Goal: Task Accomplishment & Management: Complete application form

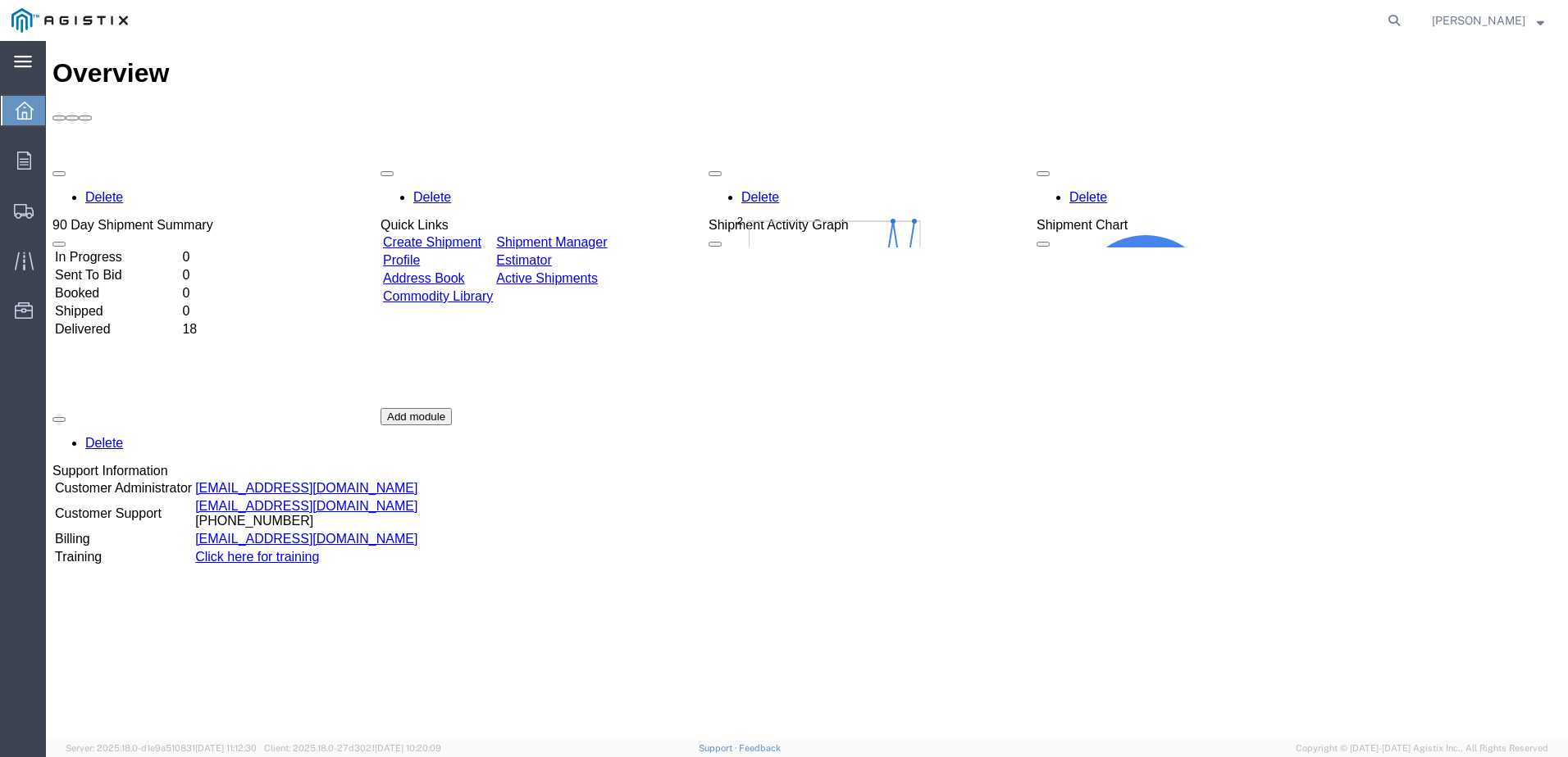
click at [18, 60] on icon at bounding box center [22, 62] width 18 height 13
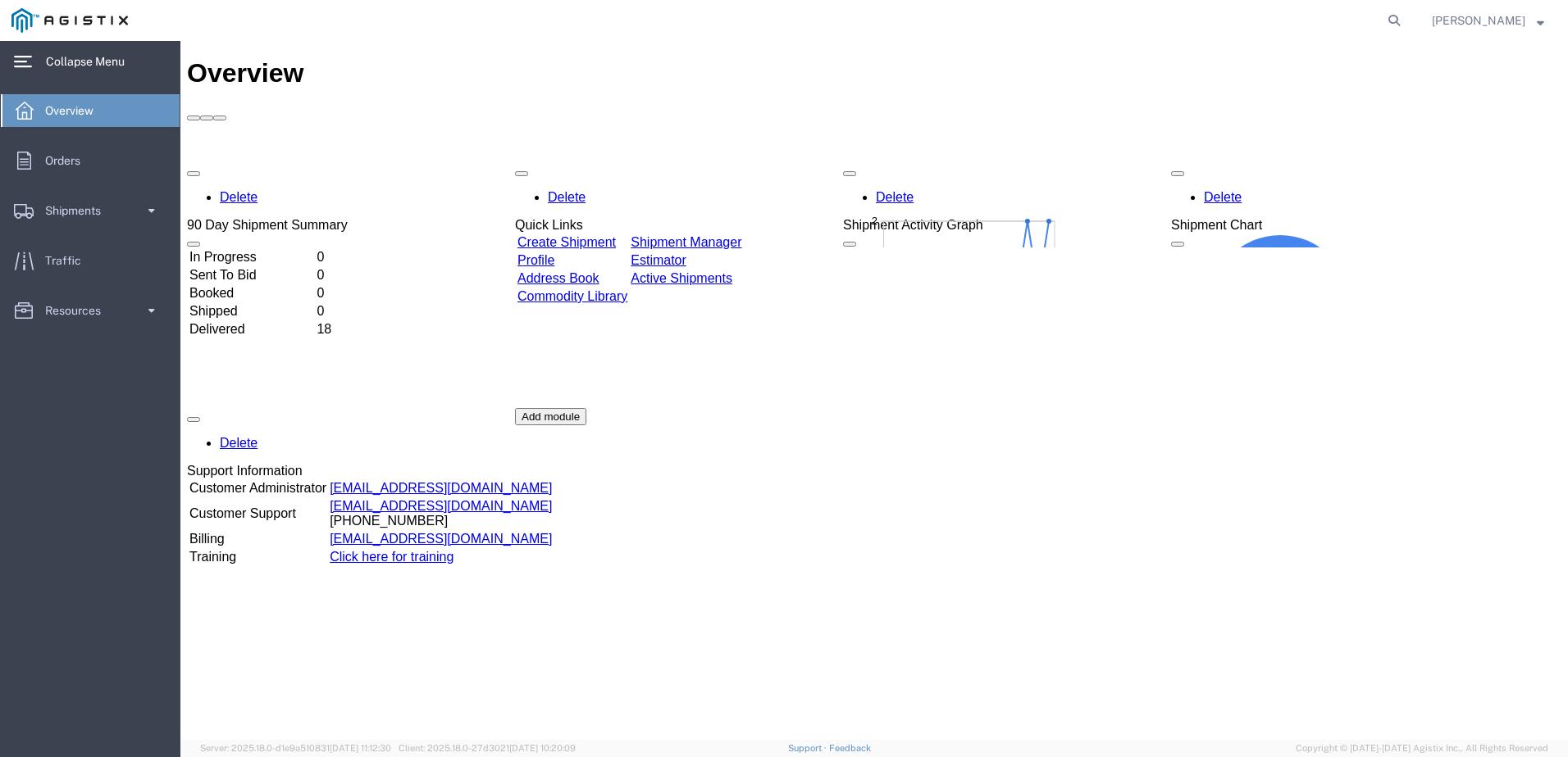
click at [630, 233] on div "Create Shipment Shipment Manager Profile Estimator Address Book Active Shipment…" at bounding box center [630, 269] width 228 height 74
click at [600, 235] on link "Create Shipment" at bounding box center [567, 242] width 98 height 14
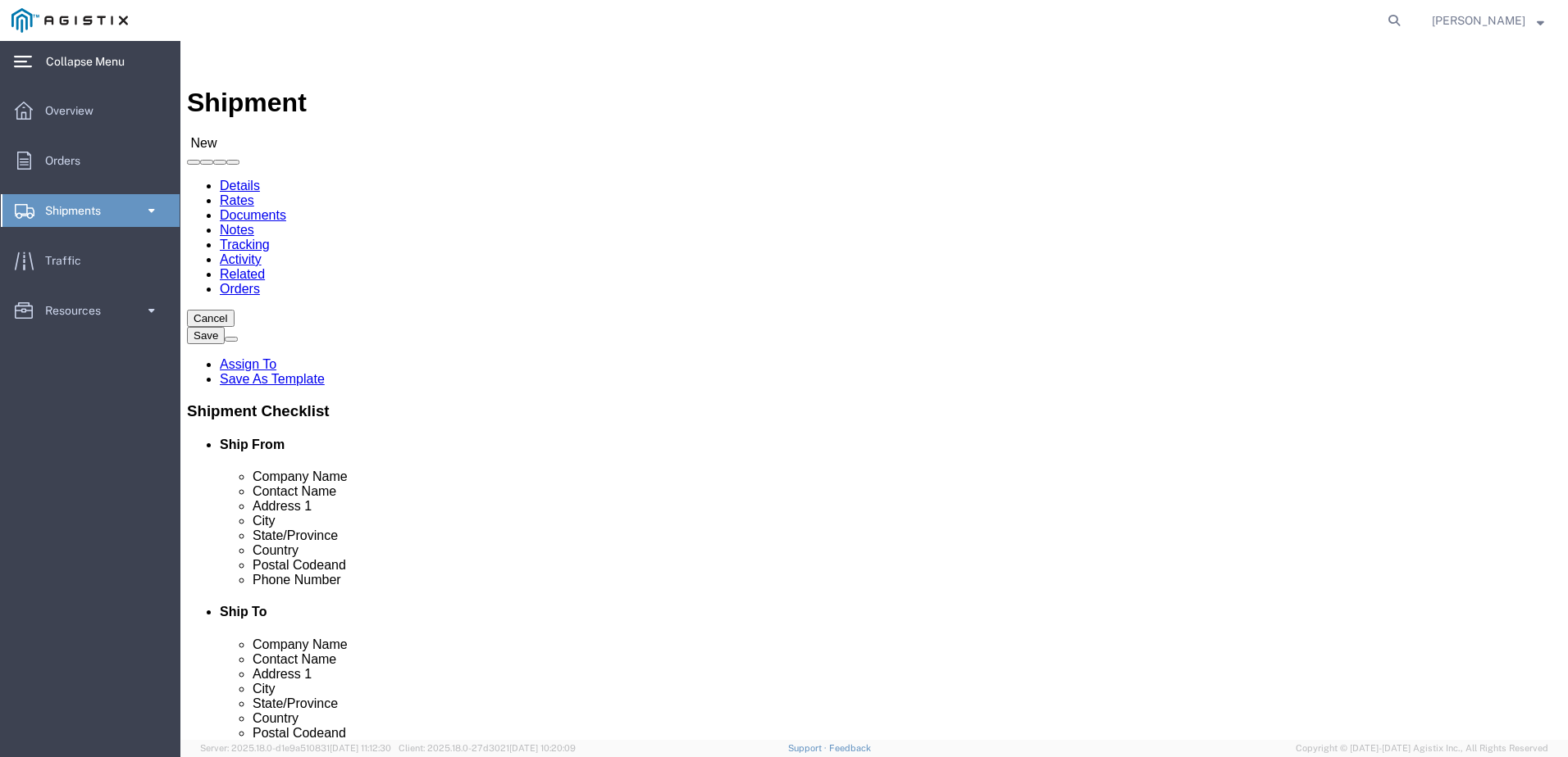
select select
click select "Select Broen Inc PG&E"
select select "9596"
click select "Select Broen Inc PG&E"
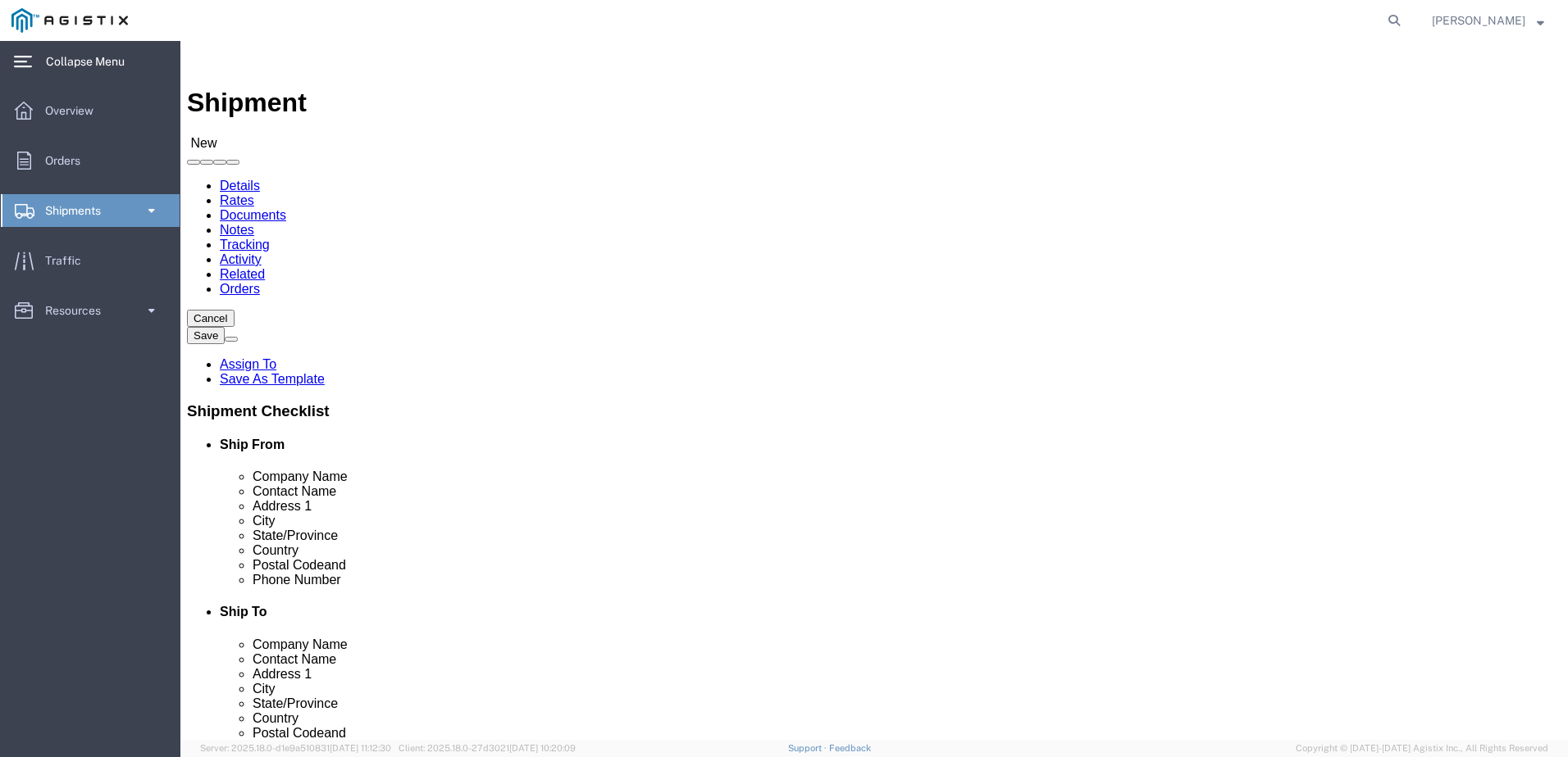
select select "PURCHORD"
select select
click select "Select All Others Fremont DC Fresno DC Wheatland DC"
select select "23082"
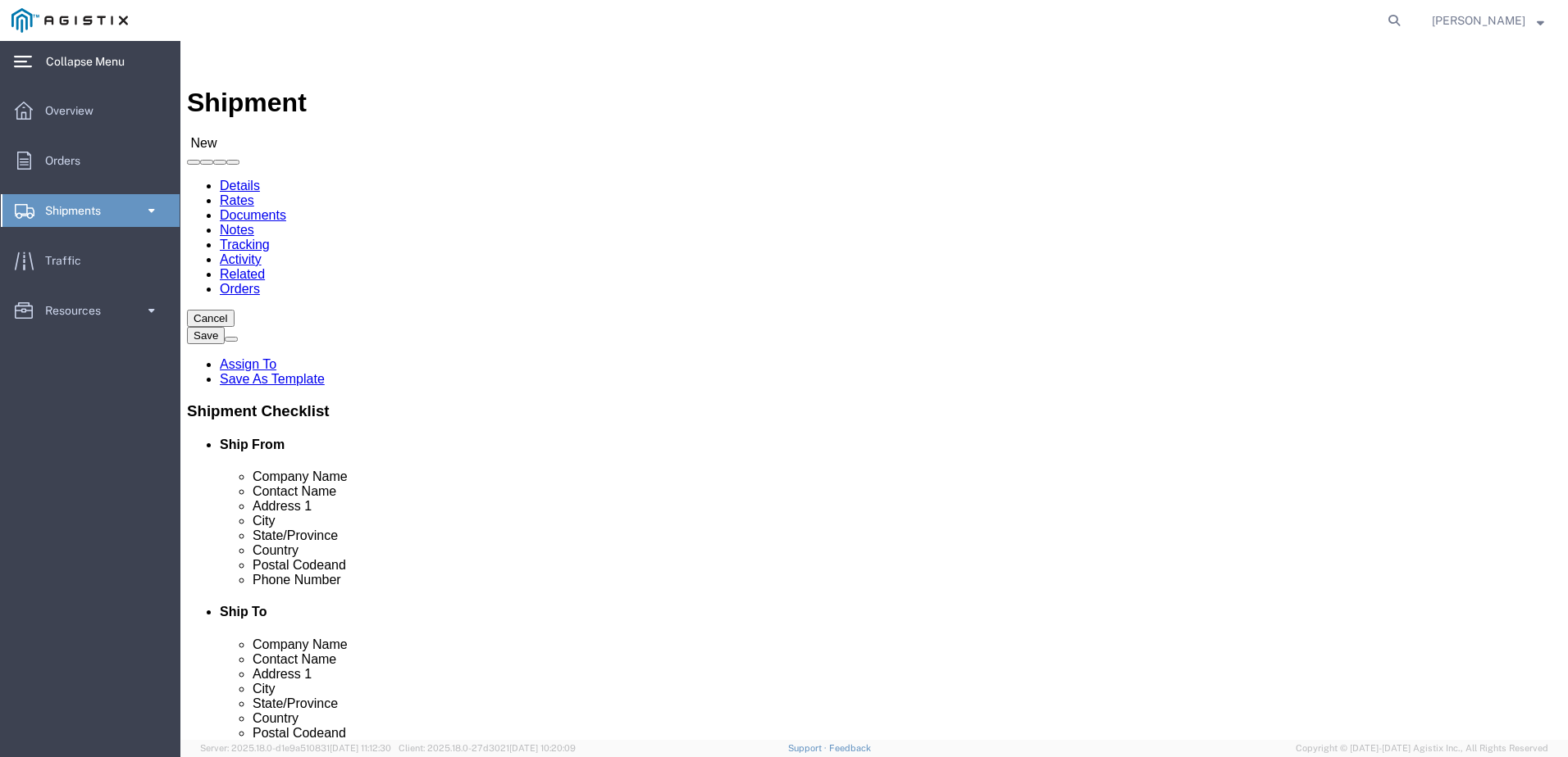
click select "Select All Others Fremont DC Fresno DC Wheatland DC"
click input "text"
type input "BROEN INC."
click input "text"
type input "CORDERO THIGPEN"
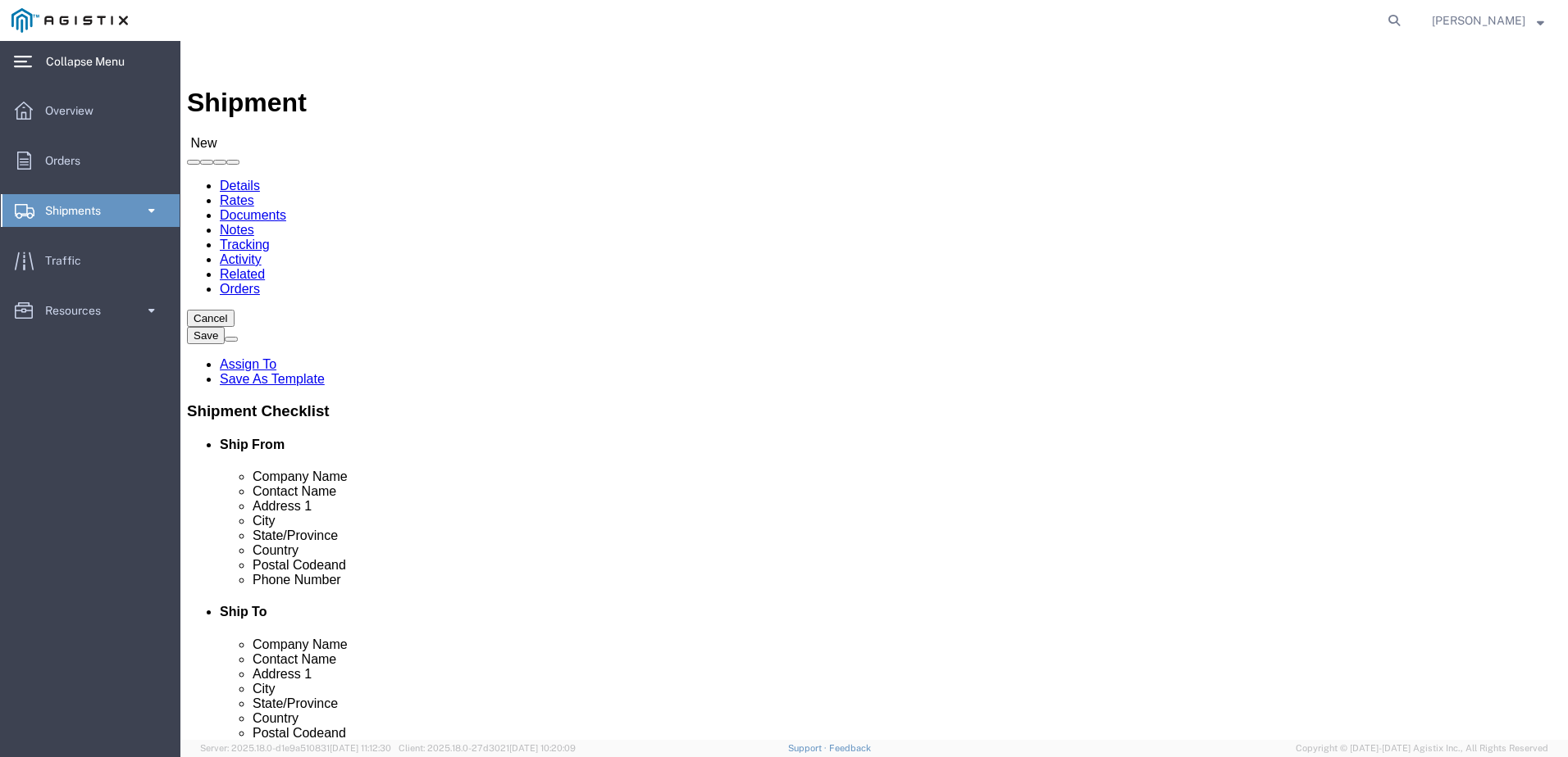
click input "text"
type input "6421CALLE LOZANO DR"
click input "text"
type input "HOUSTON"
click p "- BROEN, Inc. - (Edgar Cruz) 6421 Calle Lozano Drive, Houston, TX, 77041, US"
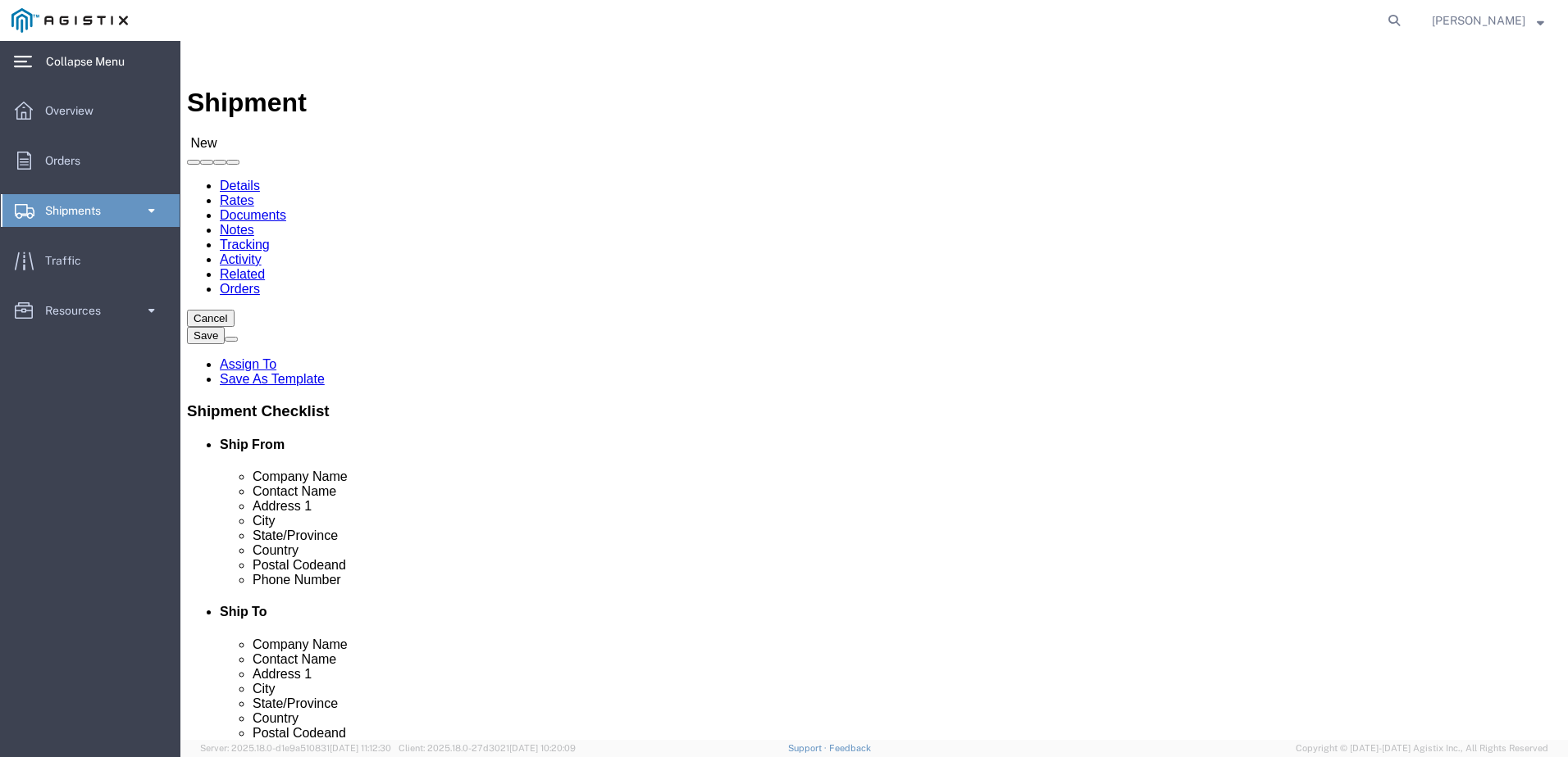
select select "TX"
type input "Houston"
drag, startPoint x: 261, startPoint y: 472, endPoint x: 181, endPoint y: 467, distance: 80.2
click div "Contact Name CORDERO THIGPEN"
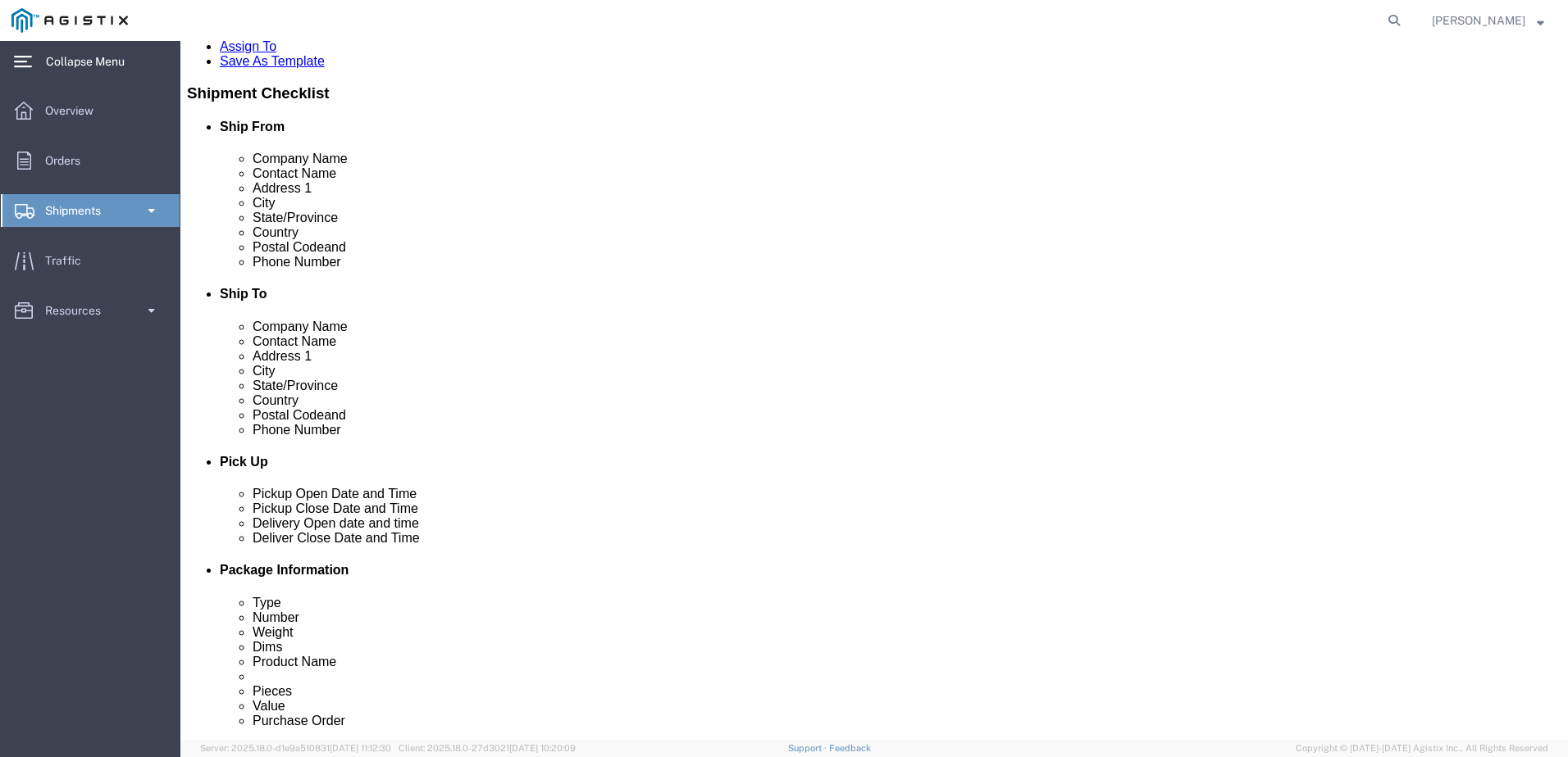
scroll to position [410, 0]
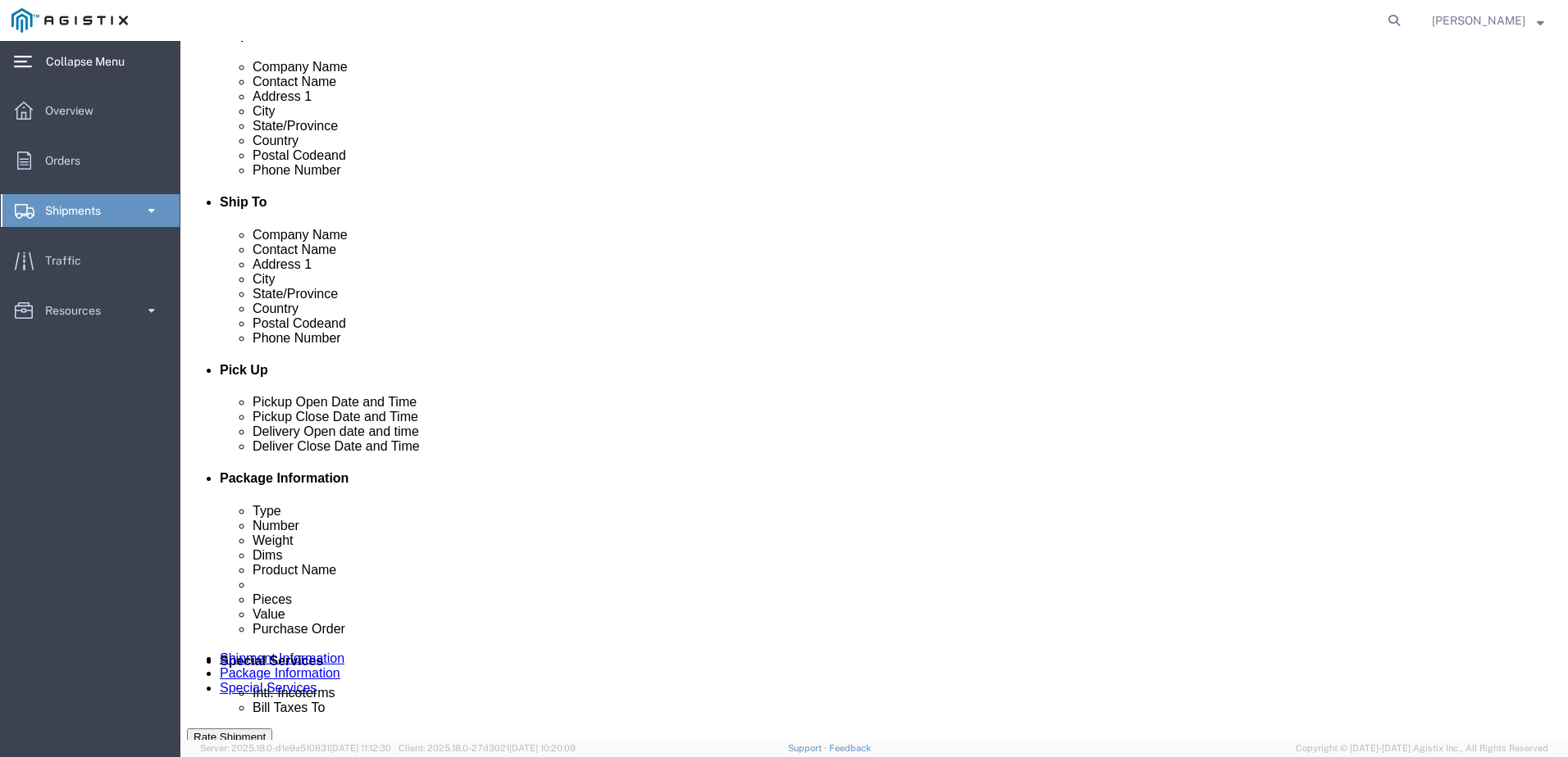
type input "CORDERO THIGPEN"
click input "text"
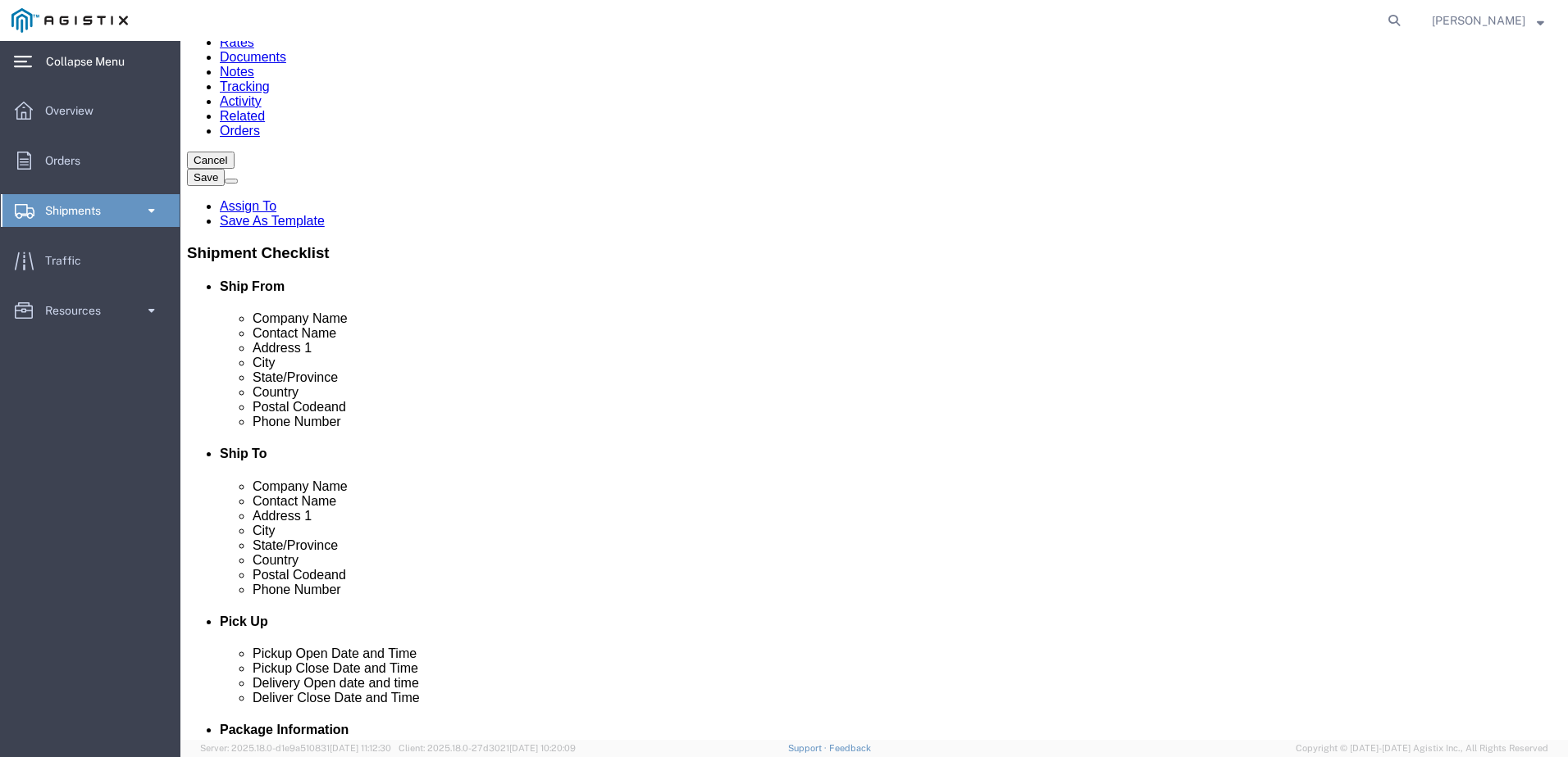
scroll to position [0, 0]
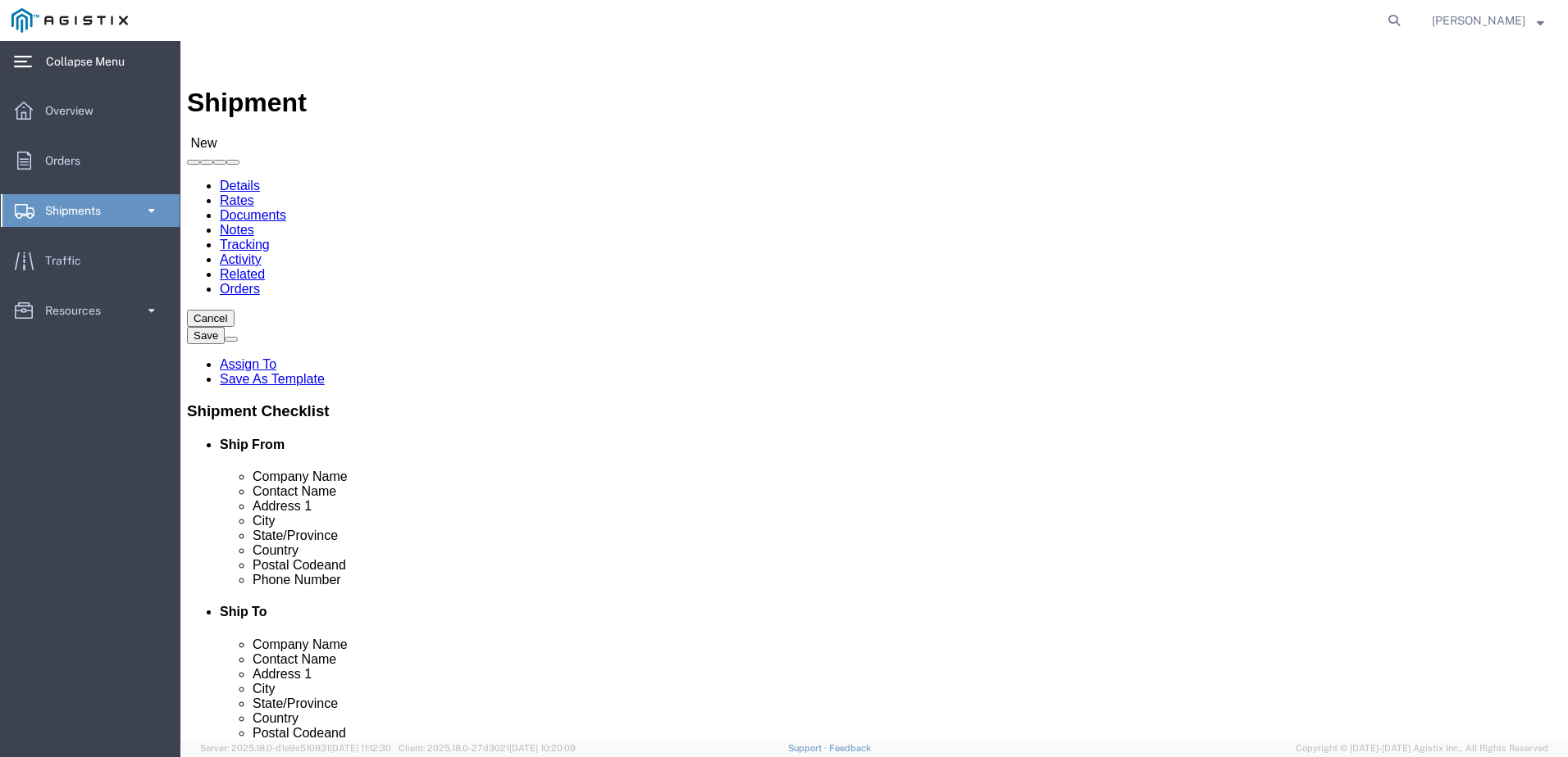
type input "7133000480"
click input "text"
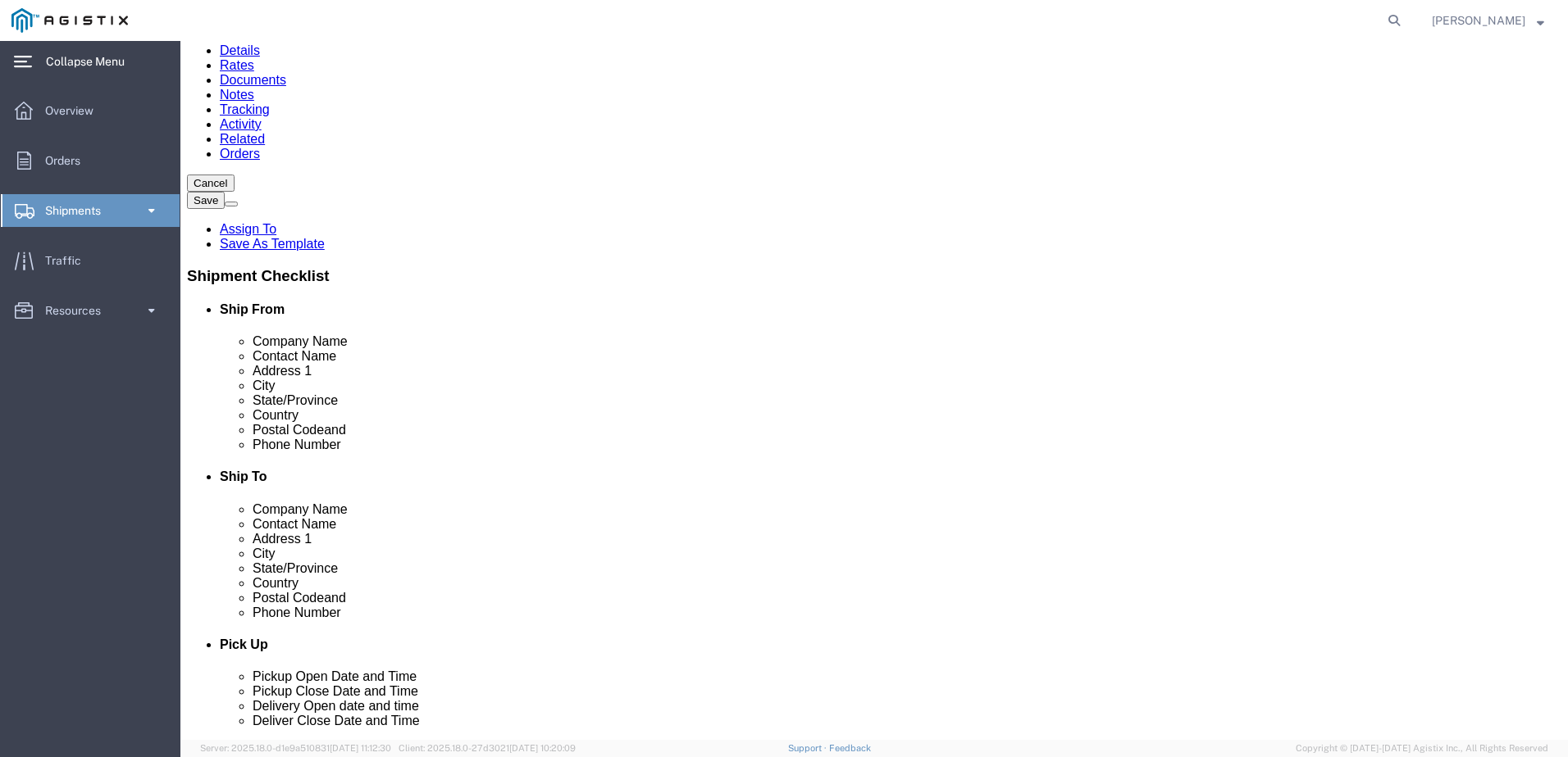
scroll to position [164, 0]
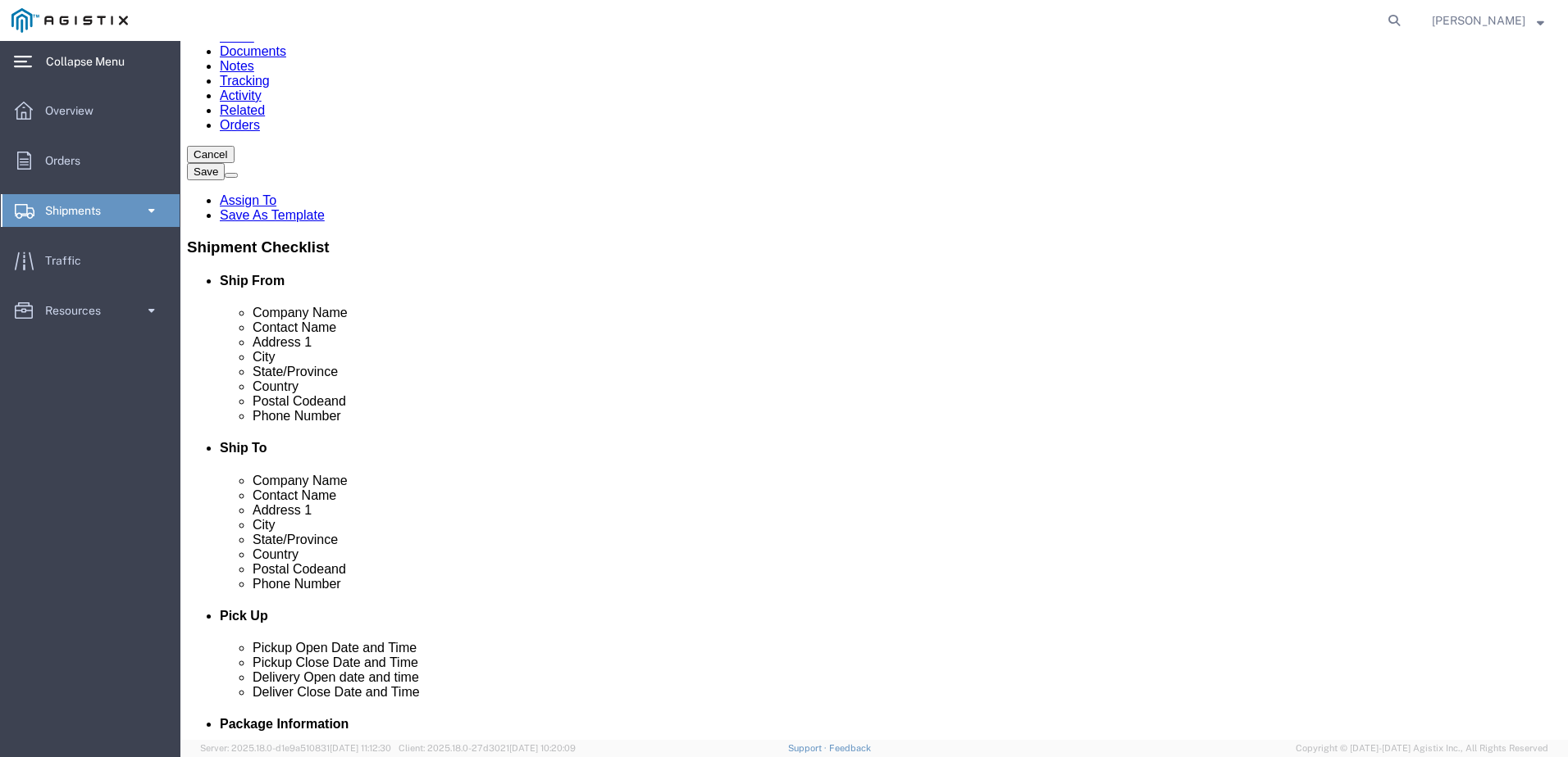
click input "PG&E"
type input "PG&E"
click label "Address 1"
click input "text"
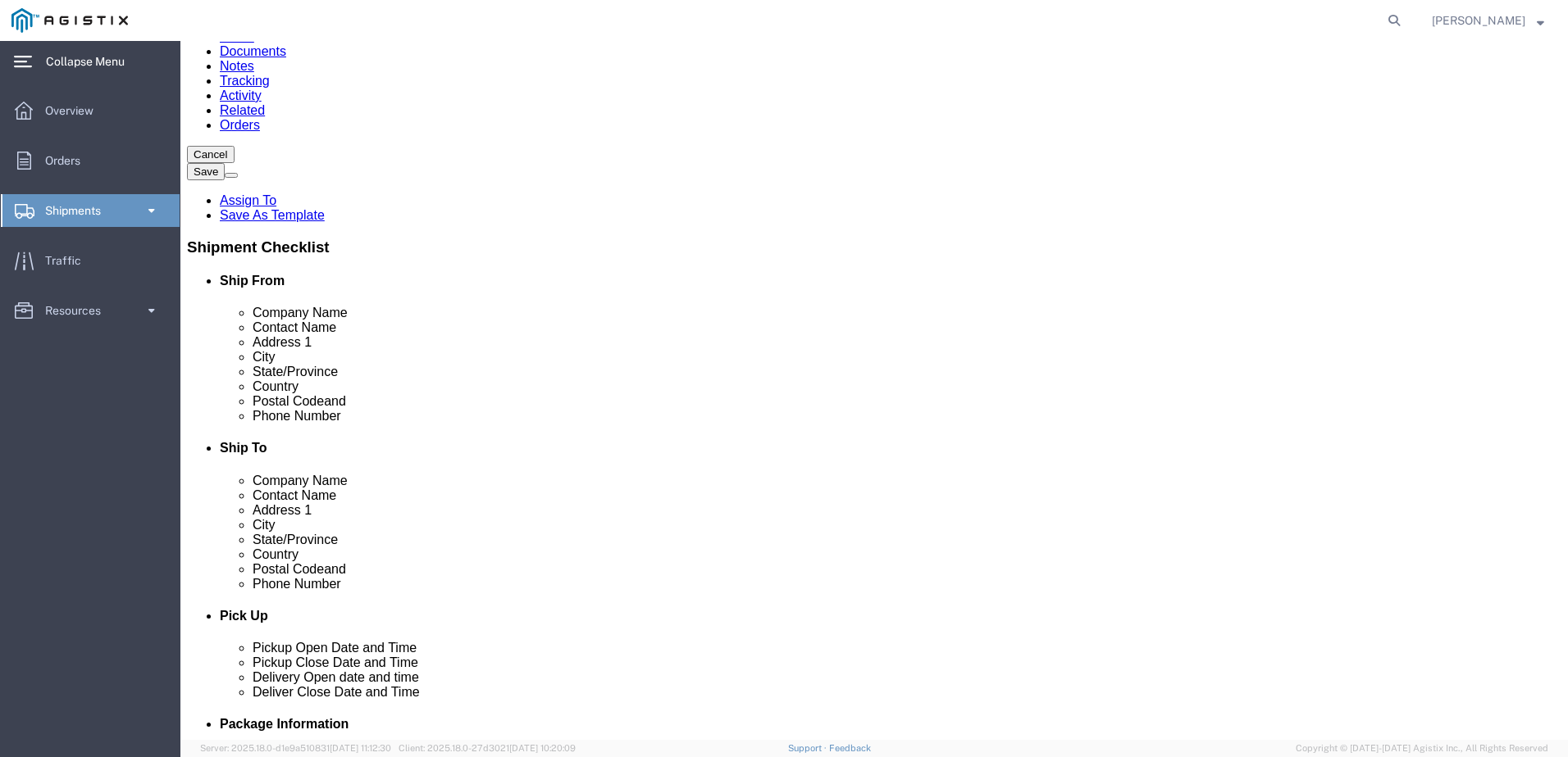
type input "42105 BOYCE ROAD"
click input "text"
type input "FREMONT"
click p "MROIS PACIFIC GAS & ELECTRC - MROIS PACIFIC GAS & ELECTRIC - (WAREHOUSE) 42105 …"
select select "CA"
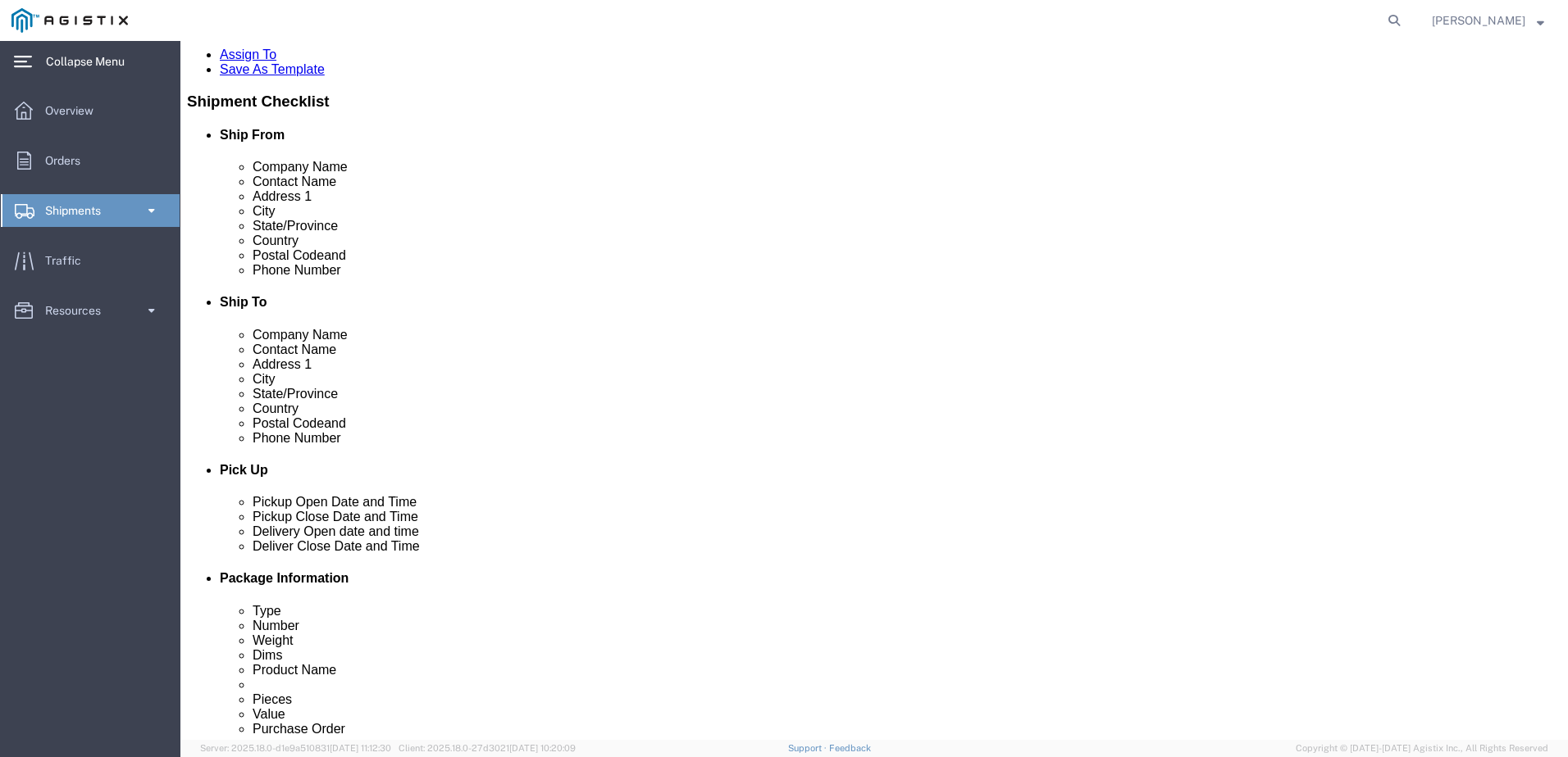
scroll to position [328, 0]
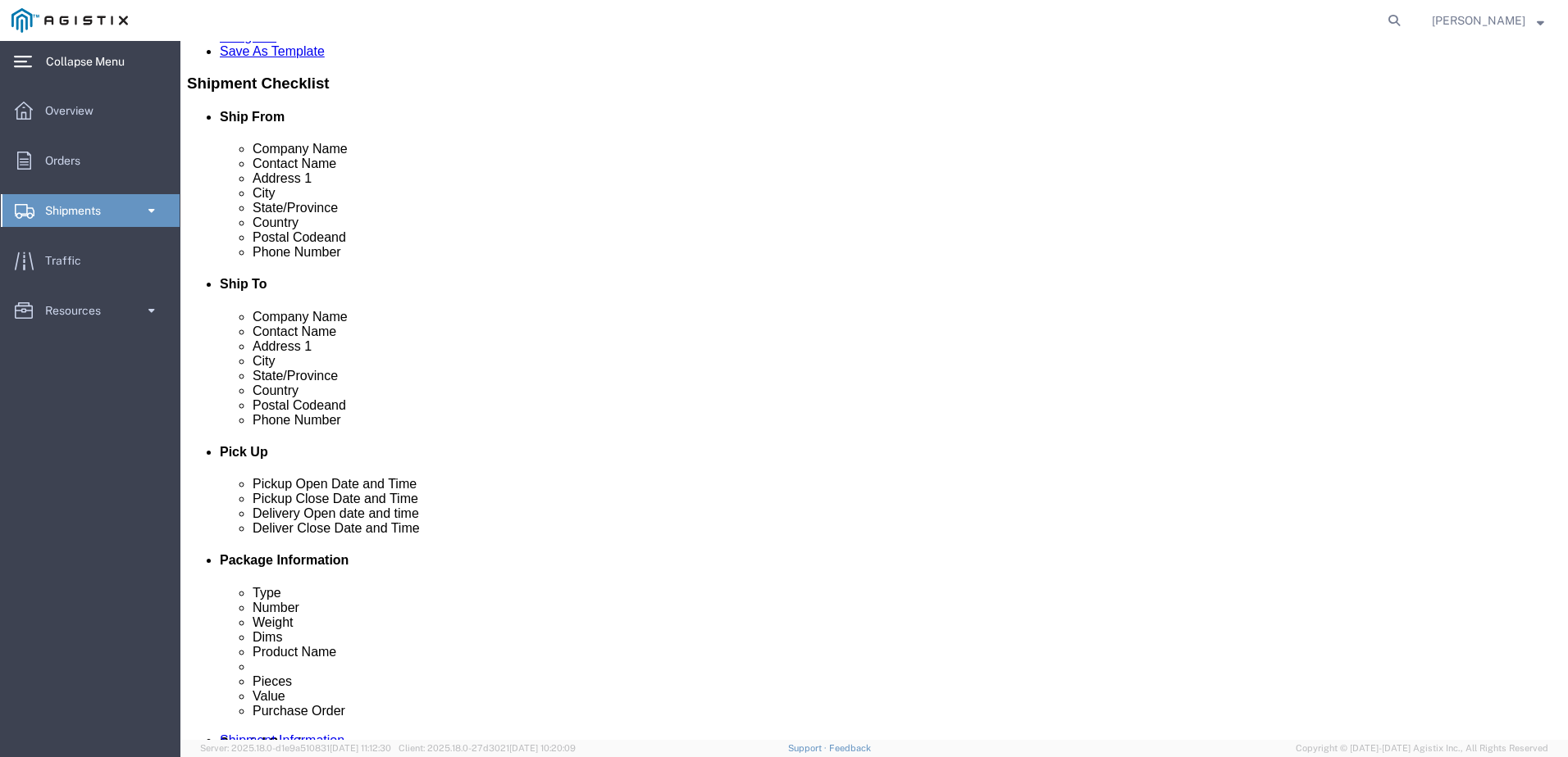
type input "FREMONT"
click input "text"
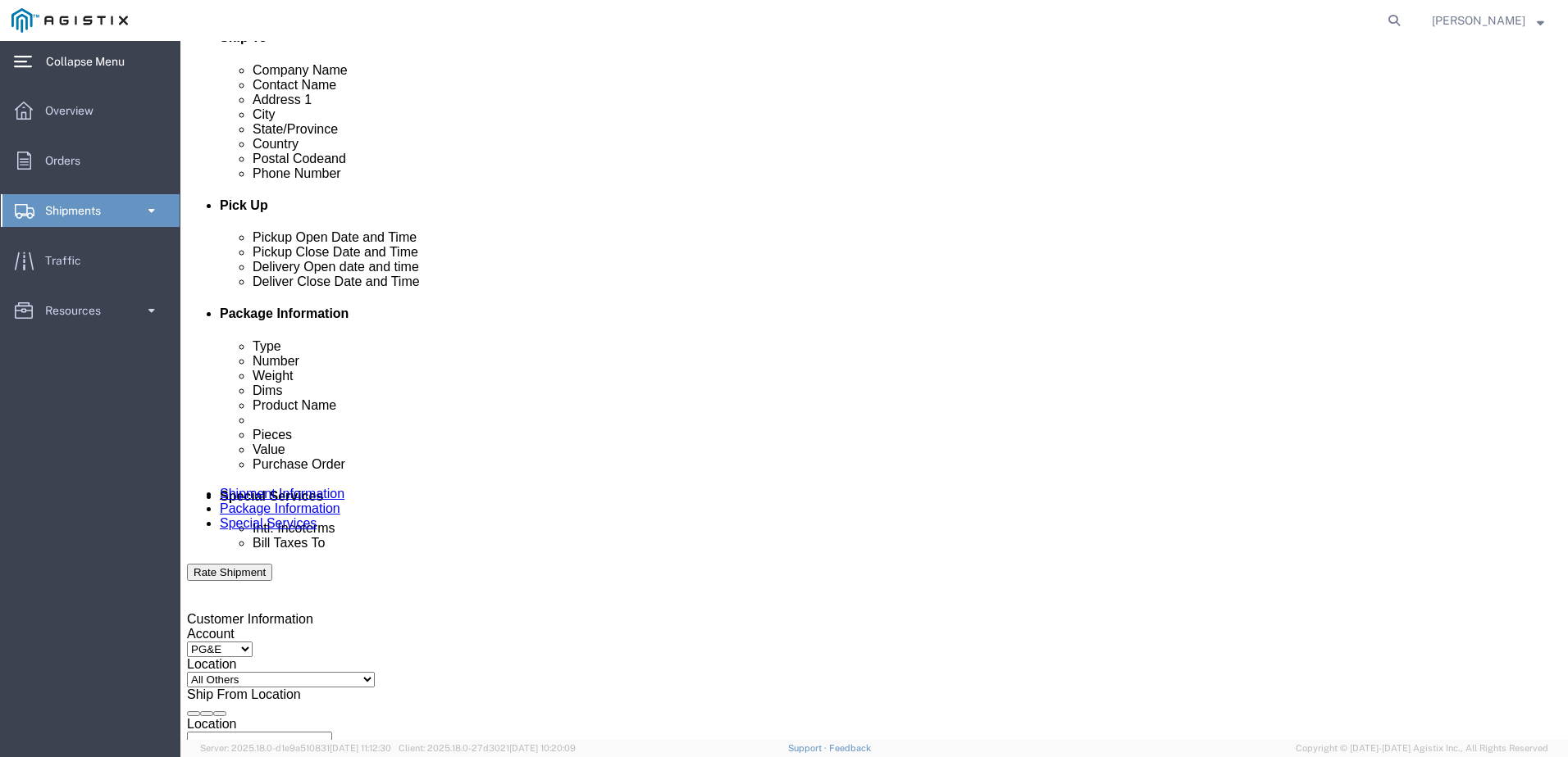
scroll to position [656, 0]
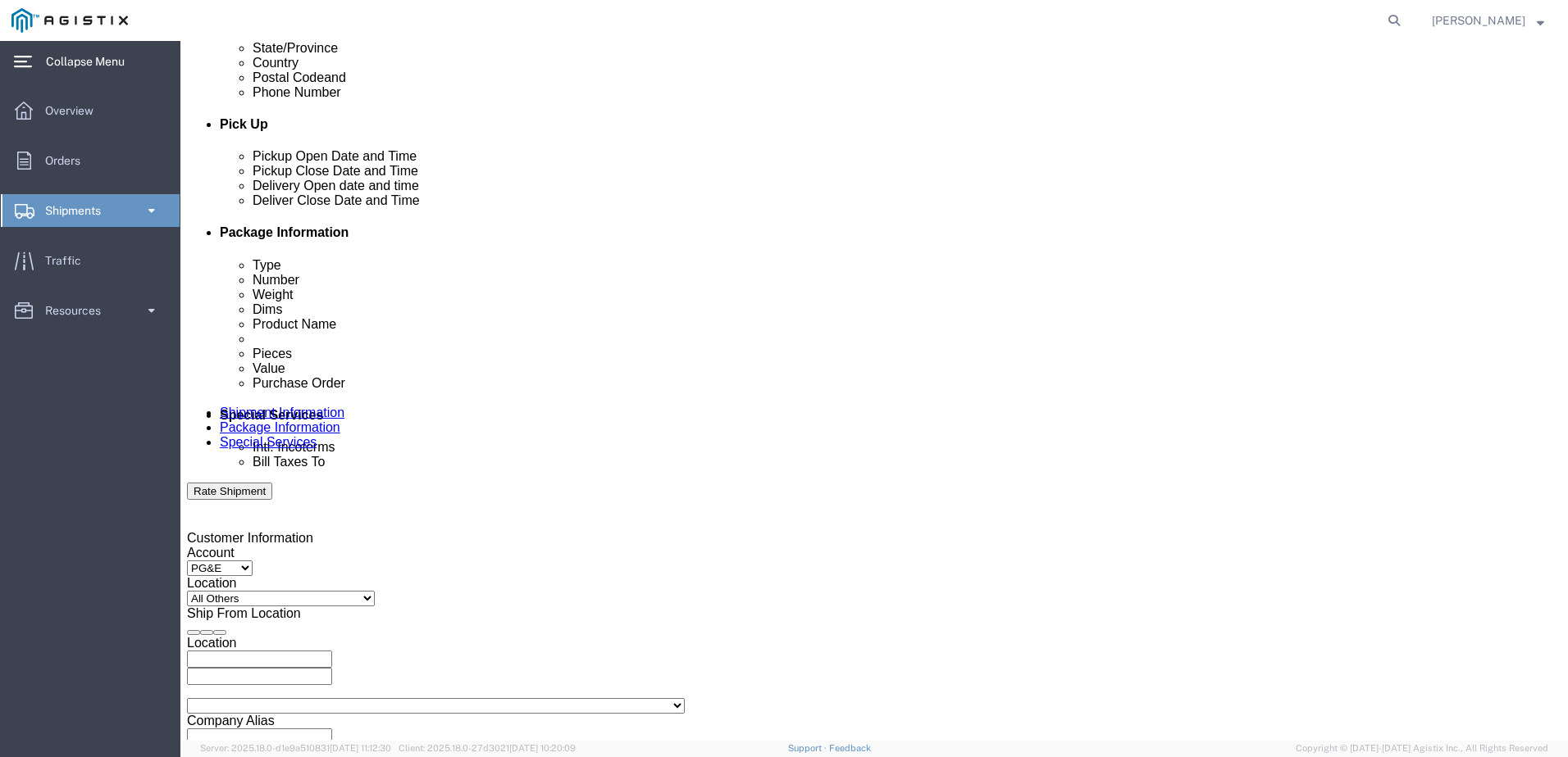
type input "5599177025"
click div "Sep 10 2025 1:00 PM"
click input "4:00 PM"
type input "4:15 PM"
click div "Sep 10 2025 12:00 PM"
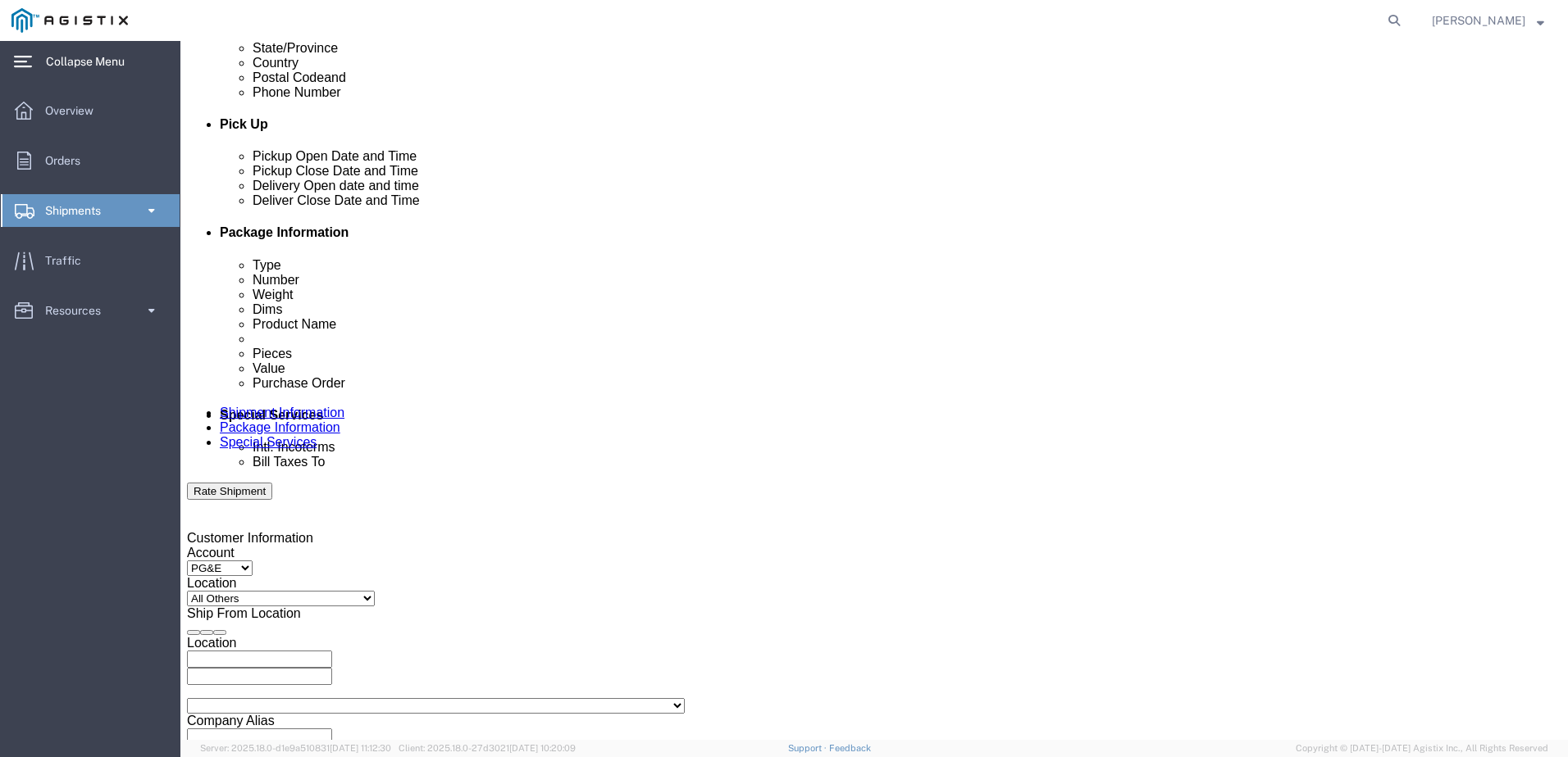
type input "1:00 PM"
click div "Leg 1 Mode Select Air Less than Truckload Multi-Leg Ocean Freight Rail Small Pa…"
click div "Sep 10 2025 12:00 PM"
click button "Apply"
click div
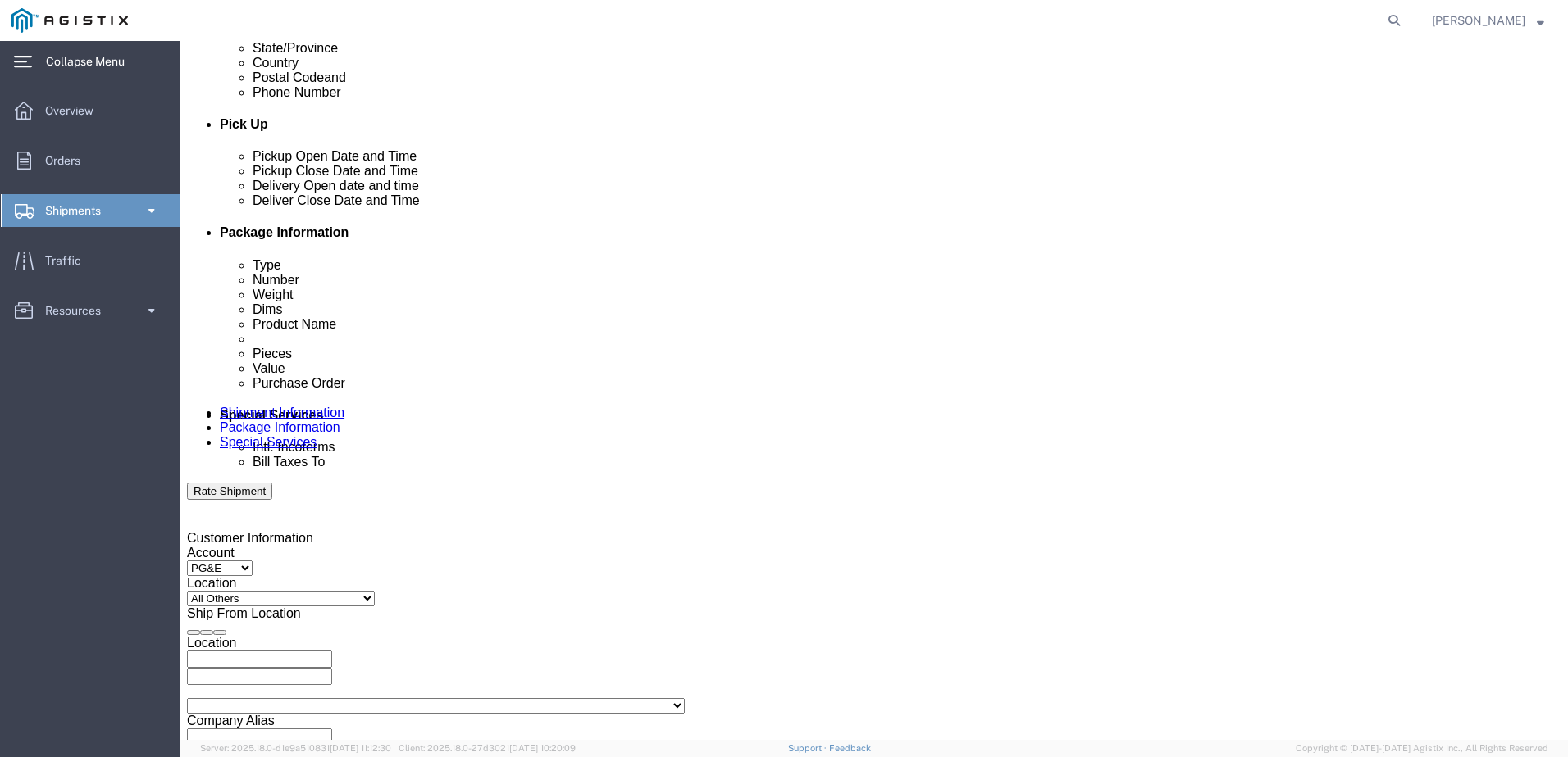
click input "2:00 PM"
click input "8:00 PM"
click input "8:30 PM"
type input "8:30 AM"
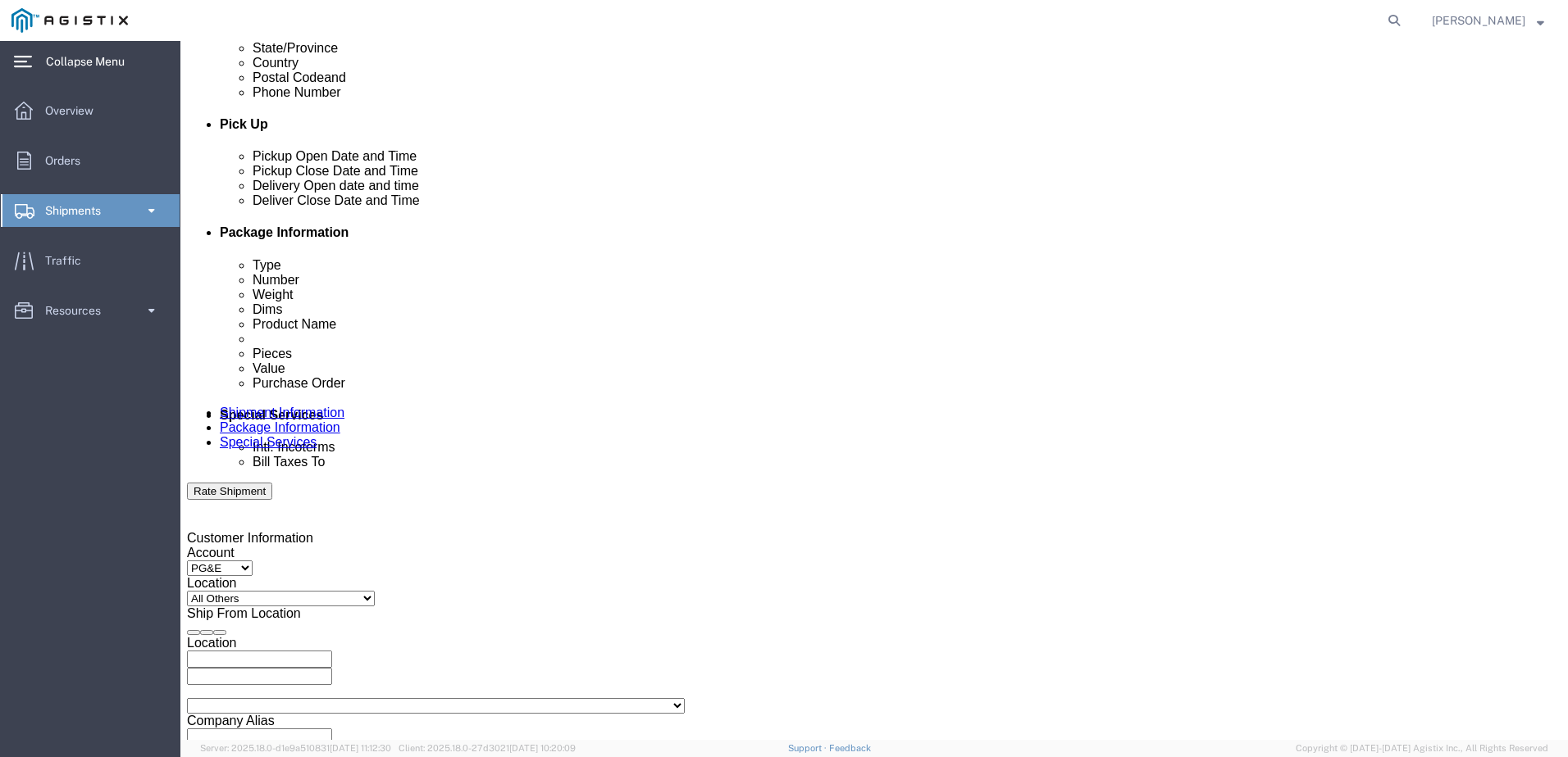
click button "Apply"
click div
click input "4:30 AM"
type input "4:30 PM"
click button "Apply"
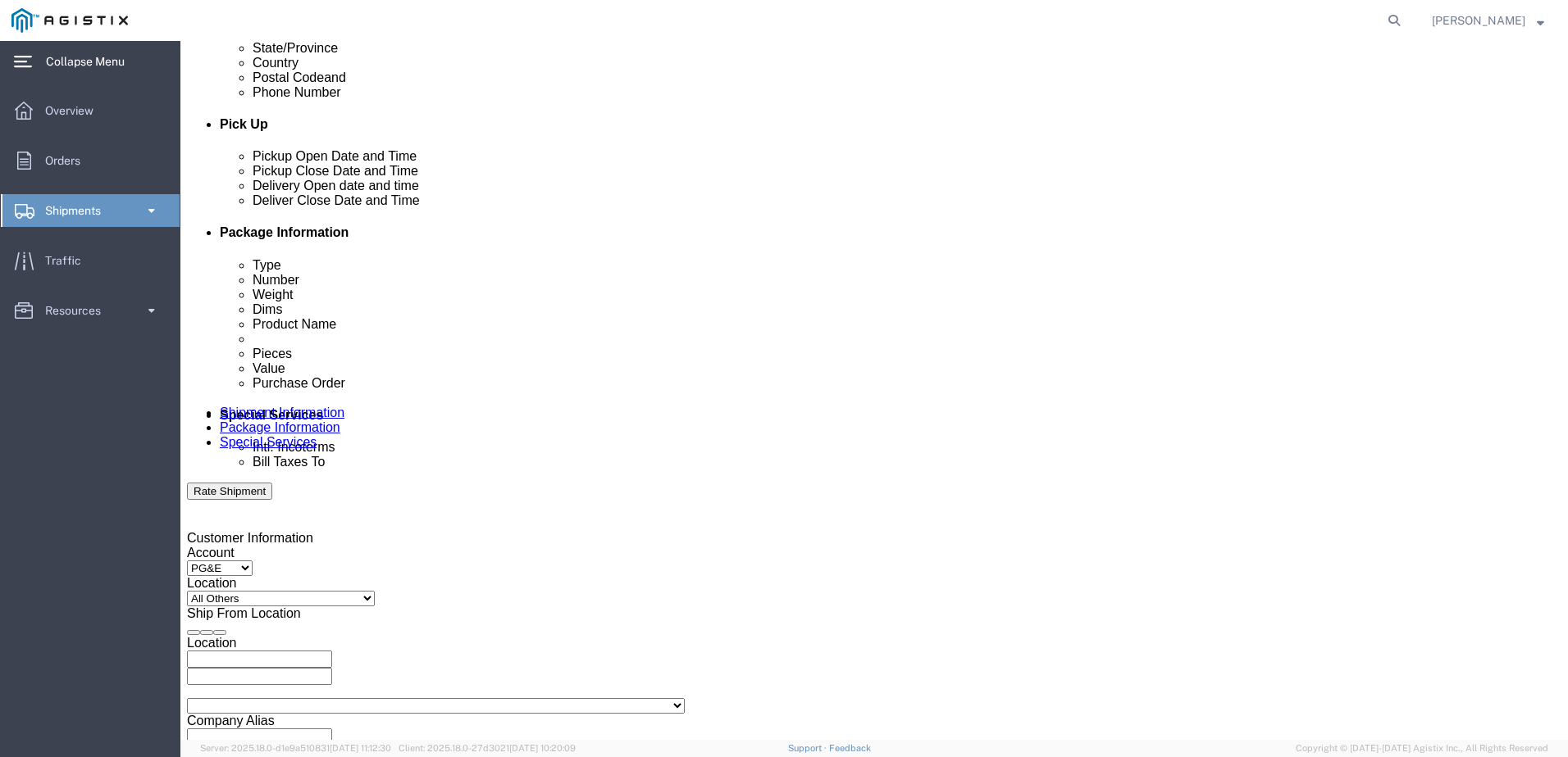
scroll to position [738, 0]
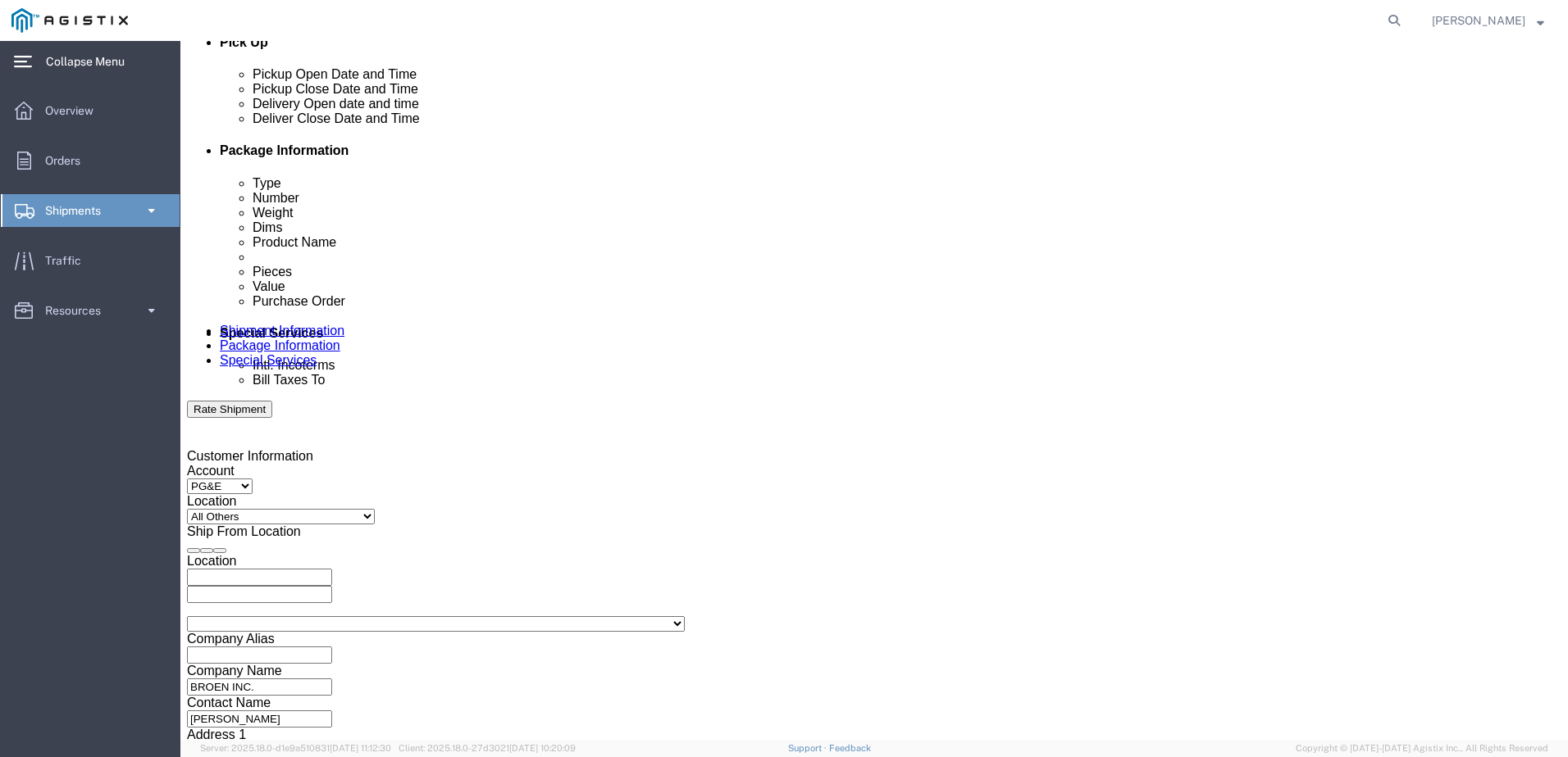
click select "Select Account Type Activity ID Airline Appointment Number ASN Batch Request # …"
click input "text"
